Goal: Task Accomplishment & Management: Use online tool/utility

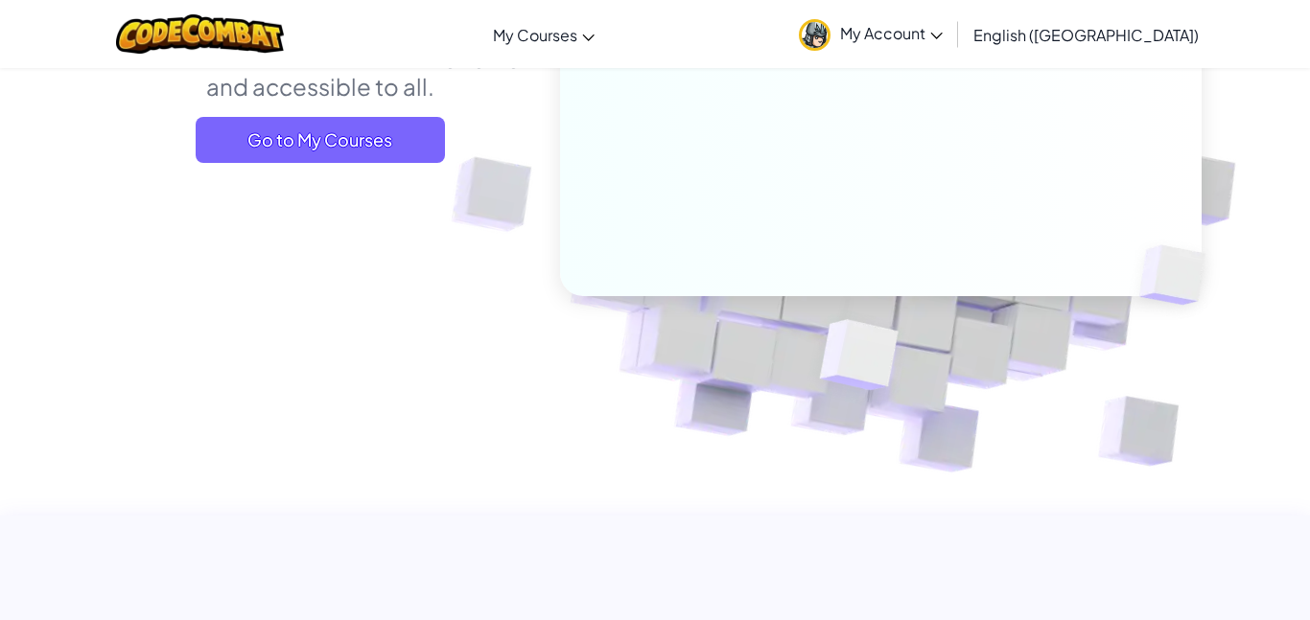
scroll to position [329, 0]
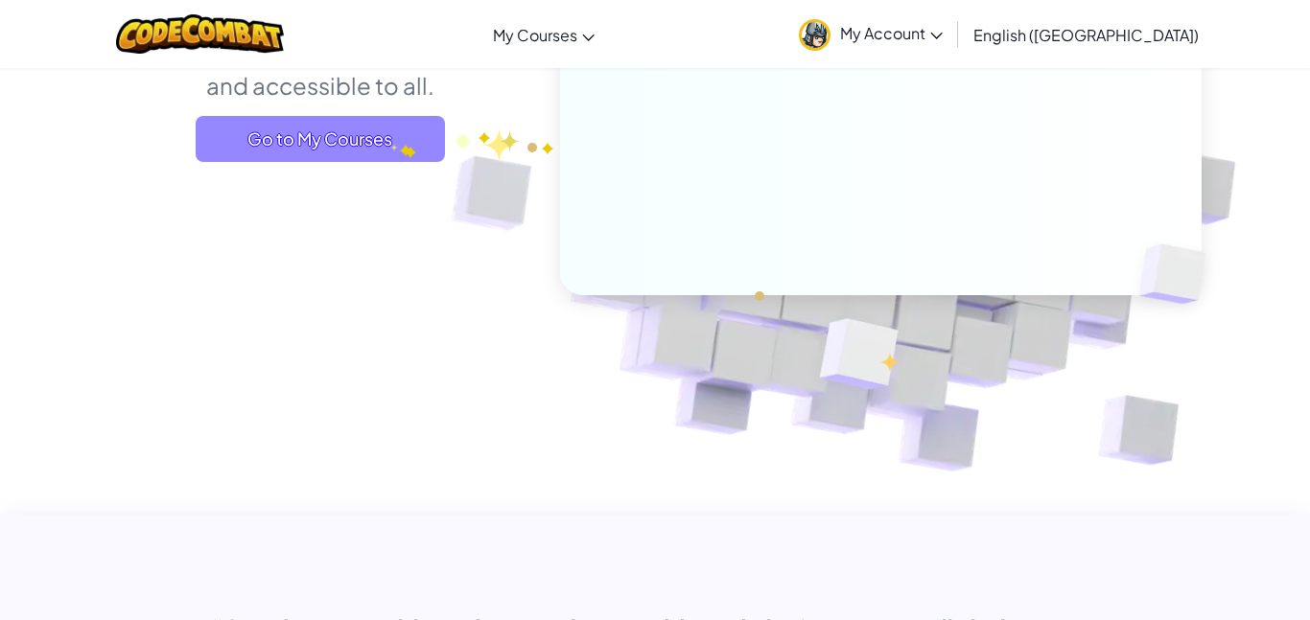
click at [387, 138] on span "Go to My Courses" at bounding box center [320, 139] width 249 height 46
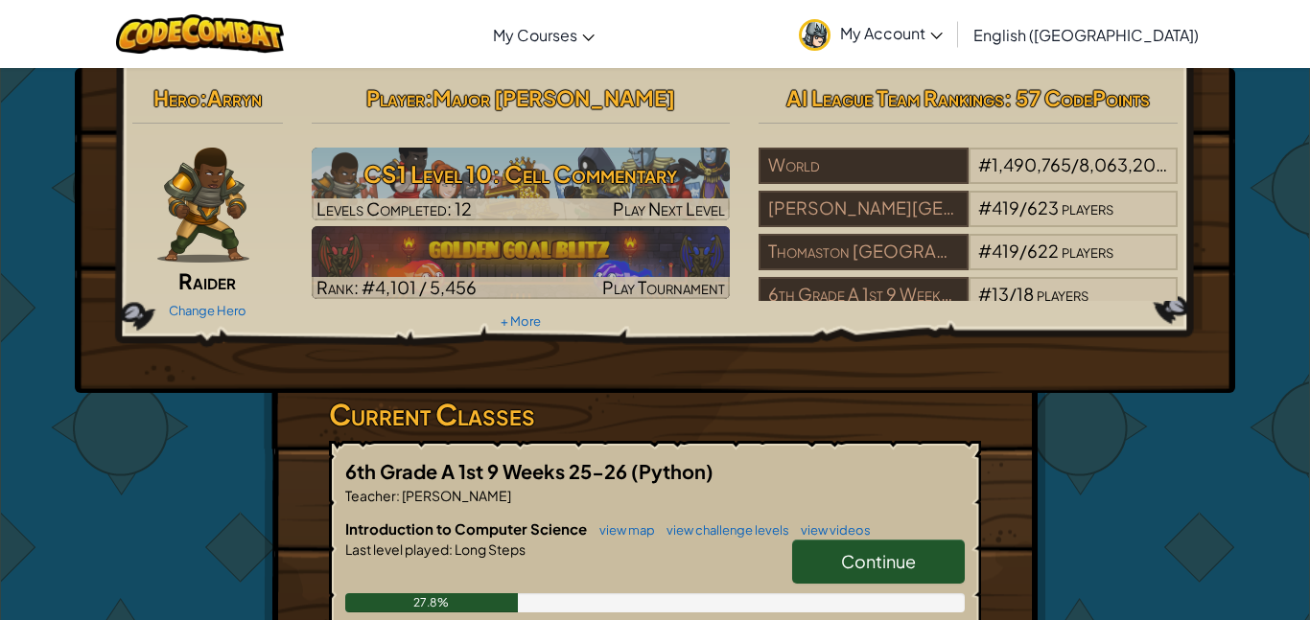
scroll to position [241, 0]
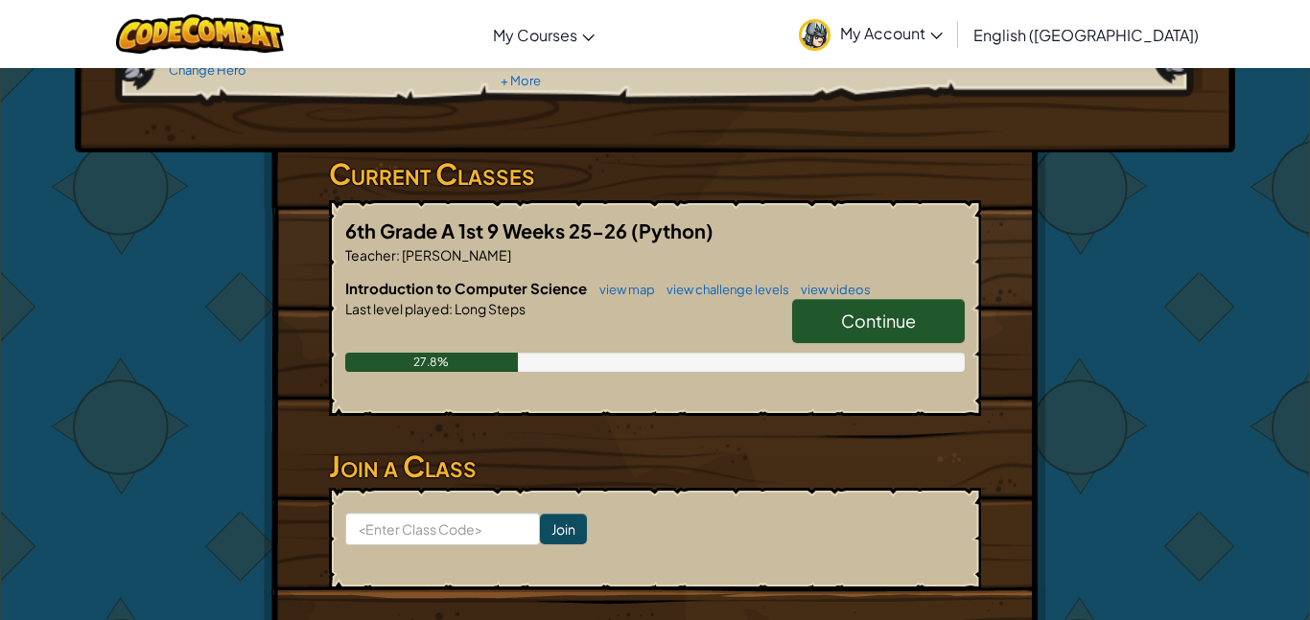
click at [904, 307] on link "Continue" at bounding box center [878, 321] width 173 height 44
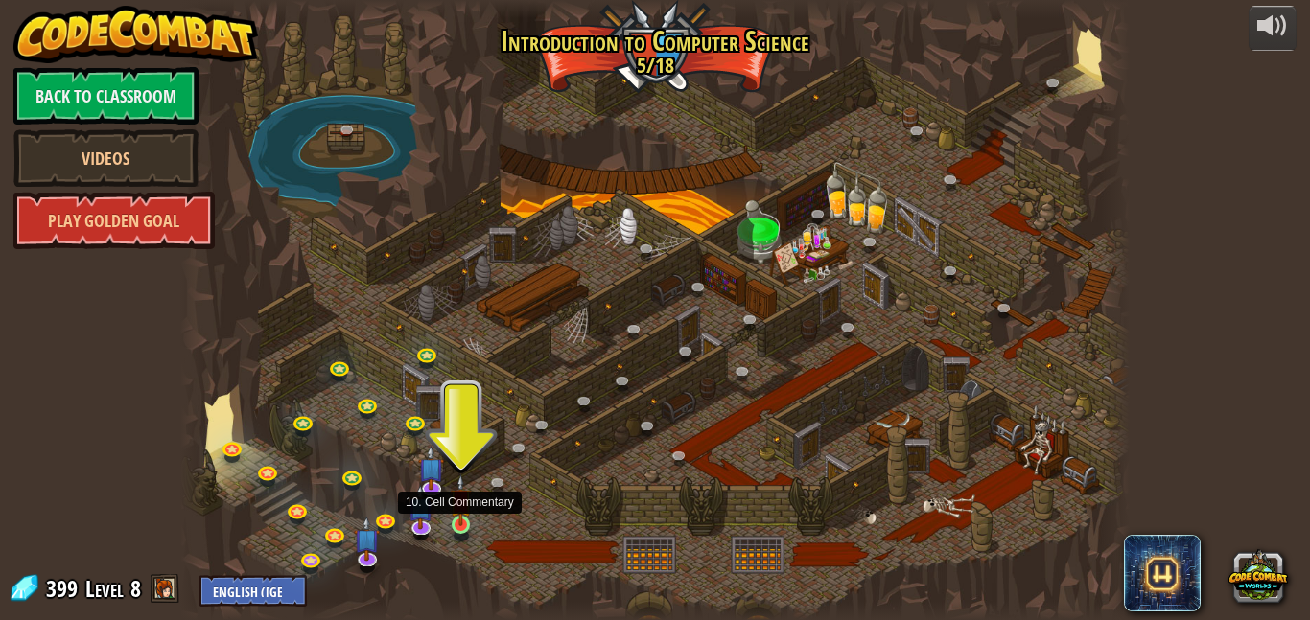
click at [461, 521] on img at bounding box center [461, 501] width 22 height 52
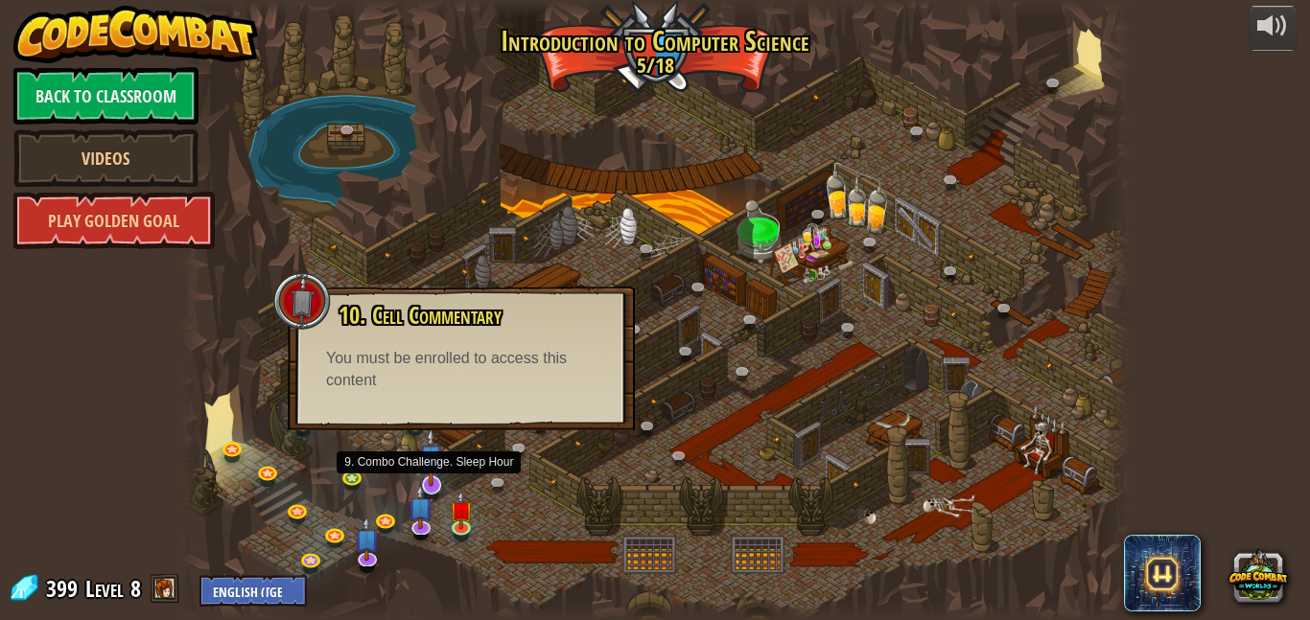
click at [432, 473] on img at bounding box center [431, 457] width 26 height 59
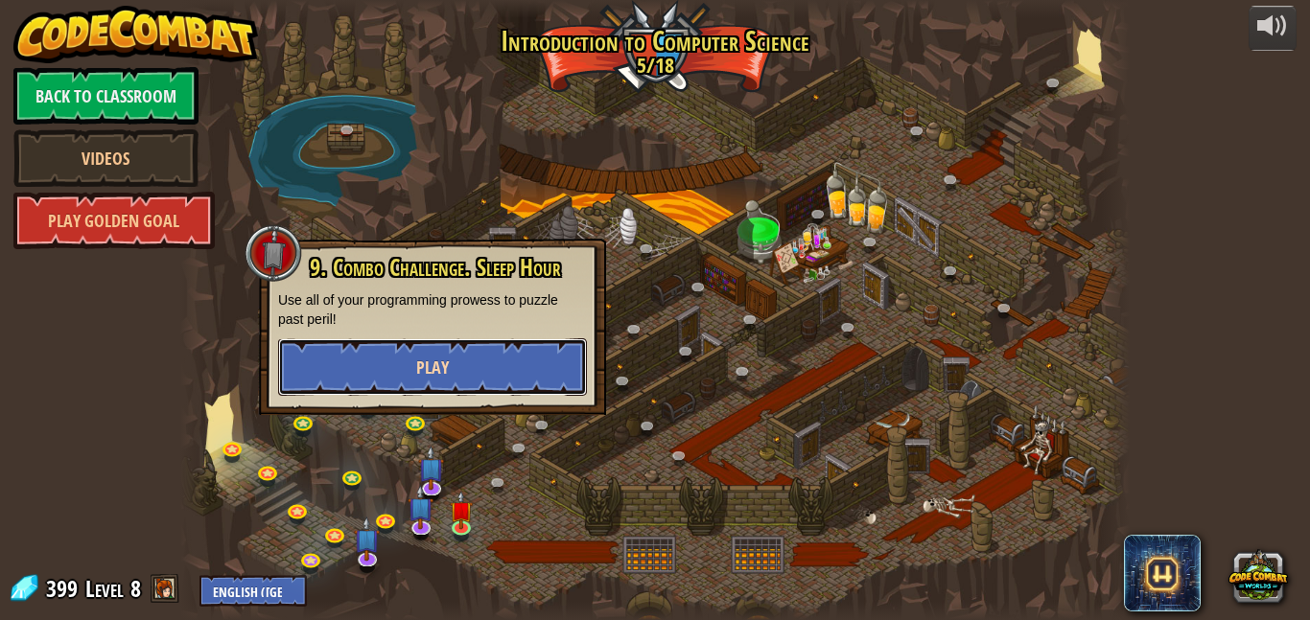
click at [512, 348] on button "Play" at bounding box center [432, 368] width 309 height 58
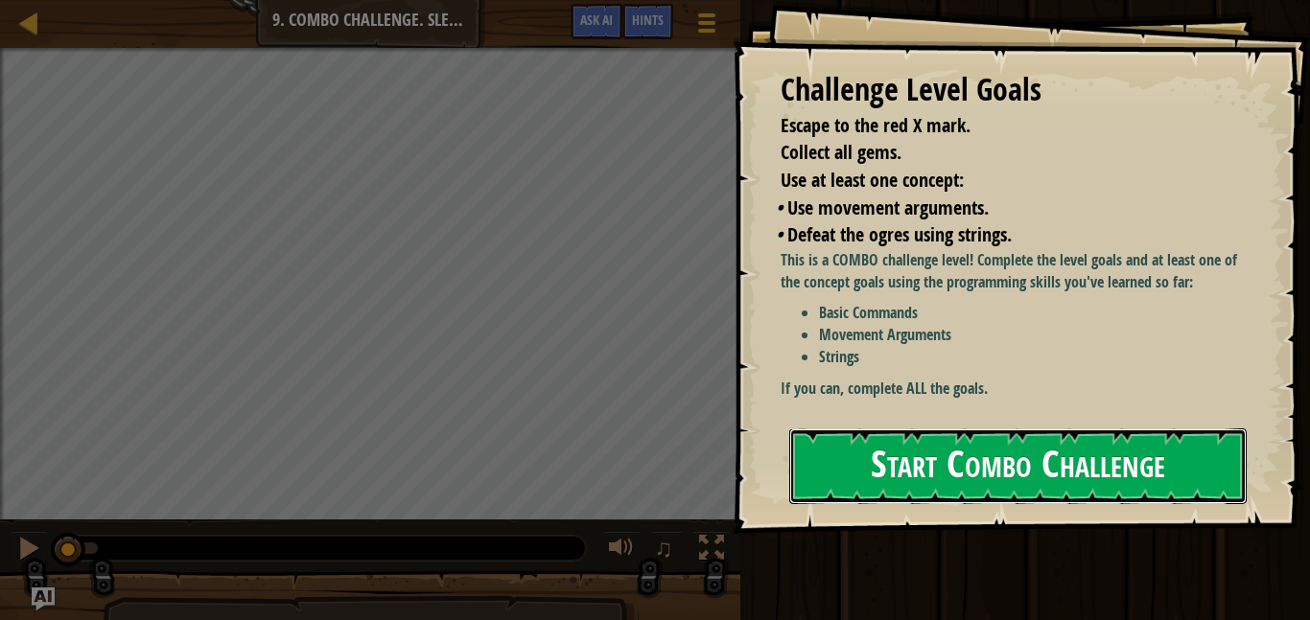
click at [842, 433] on button "Start Combo Challenge" at bounding box center [1017, 467] width 457 height 76
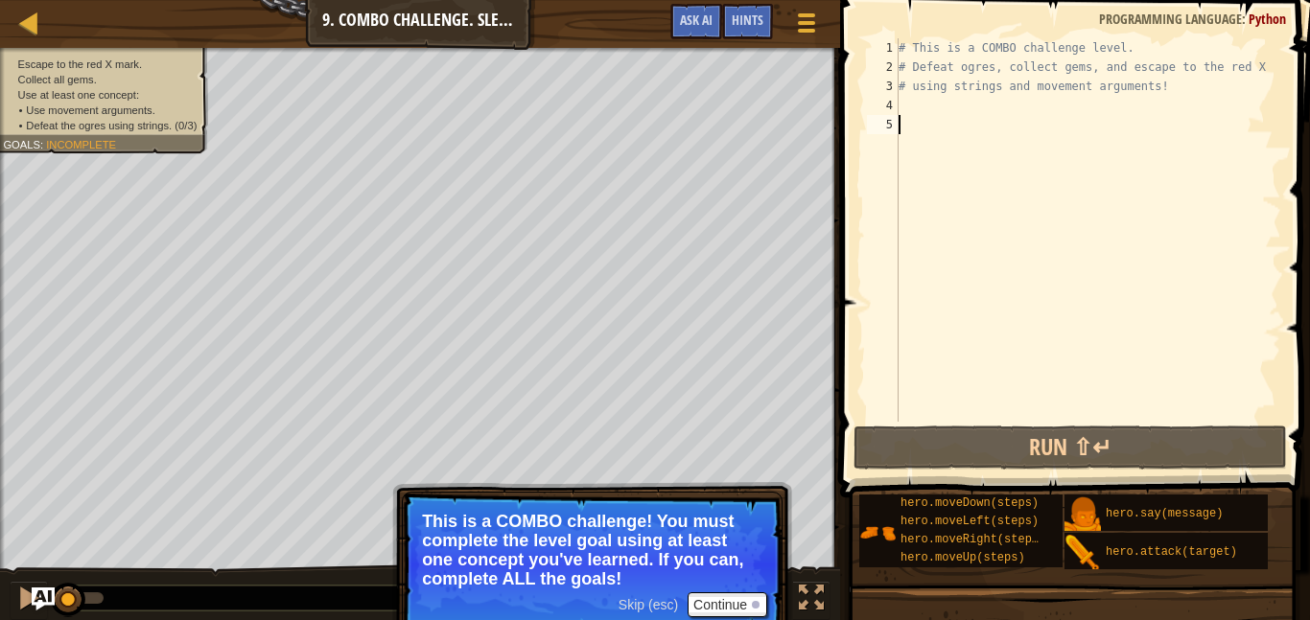
click at [842, 433] on span at bounding box center [1076, 221] width 485 height 554
